Goal: Find specific page/section: Find specific page/section

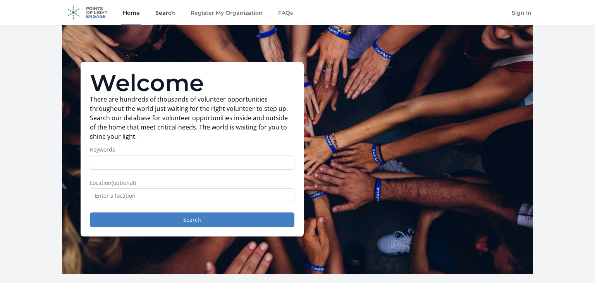
click at [165, 10] on link "Search" at bounding box center [165, 12] width 23 height 25
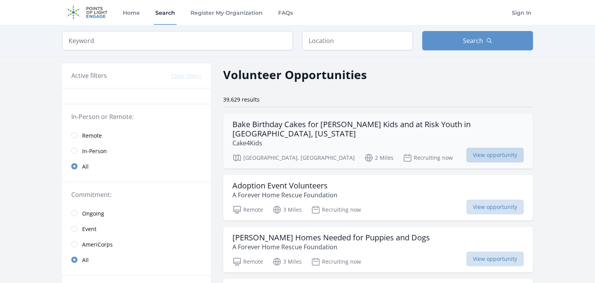
click at [466, 147] on span "View opportunity" at bounding box center [494, 154] width 57 height 15
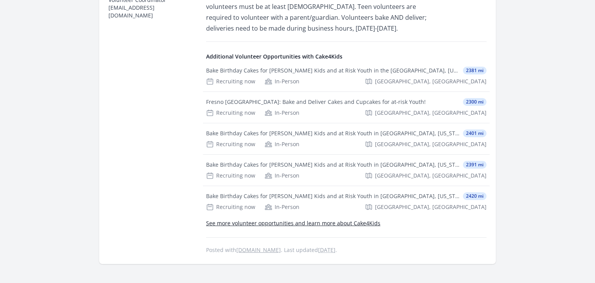
scroll to position [448, 0]
